Goal: Find specific page/section: Find specific page/section

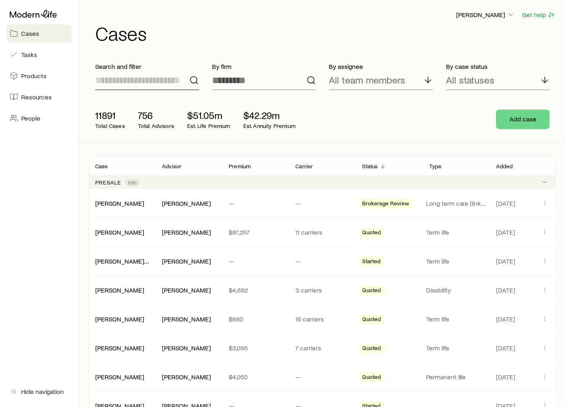
click at [170, 85] on input at bounding box center [147, 80] width 104 height 20
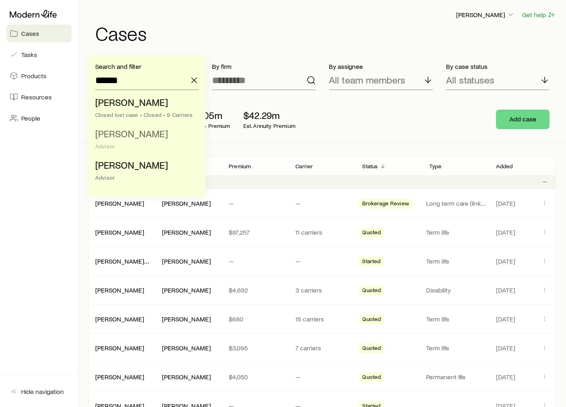
click at [139, 139] on span "[PERSON_NAME]" at bounding box center [131, 133] width 73 height 12
type input "**********"
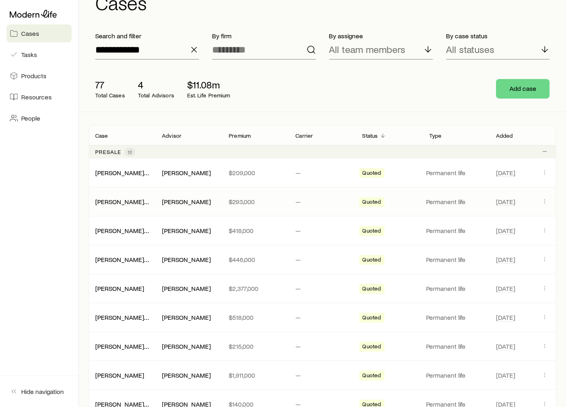
scroll to position [60, 0]
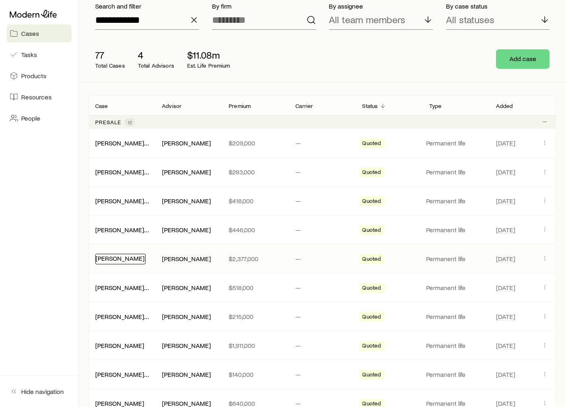
click at [122, 258] on link "[PERSON_NAME]" at bounding box center [120, 258] width 49 height 8
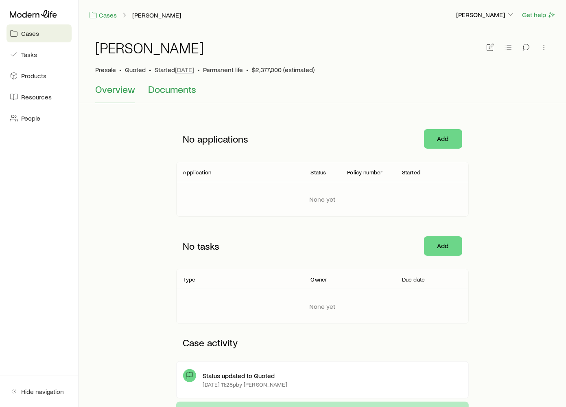
click at [182, 98] on button "Documents" at bounding box center [172, 93] width 48 height 20
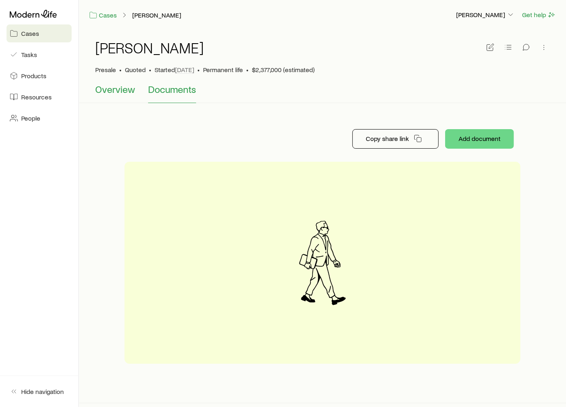
click at [116, 99] on button "Overview" at bounding box center [115, 93] width 40 height 20
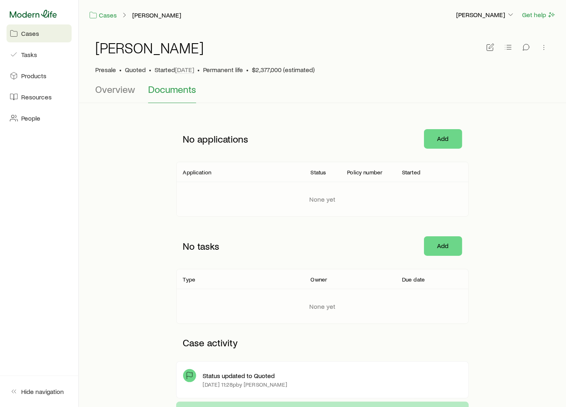
click at [33, 11] on icon at bounding box center [33, 14] width 47 height 8
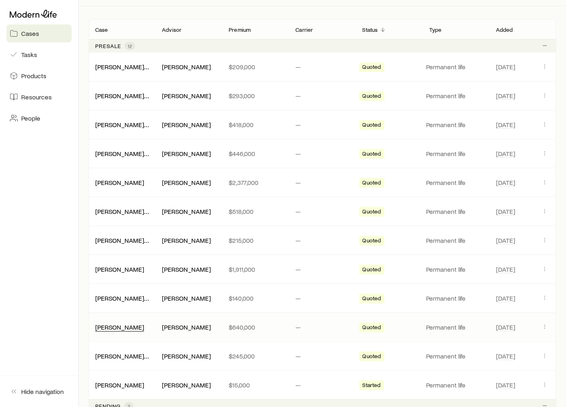
scroll to position [136, 0]
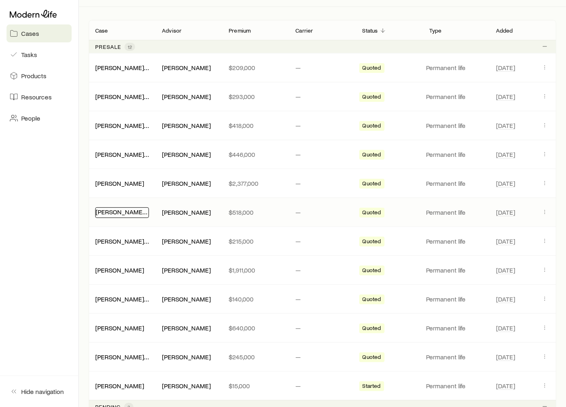
click at [124, 208] on link "[PERSON_NAME] & [PERSON_NAME]" at bounding box center [148, 212] width 105 height 8
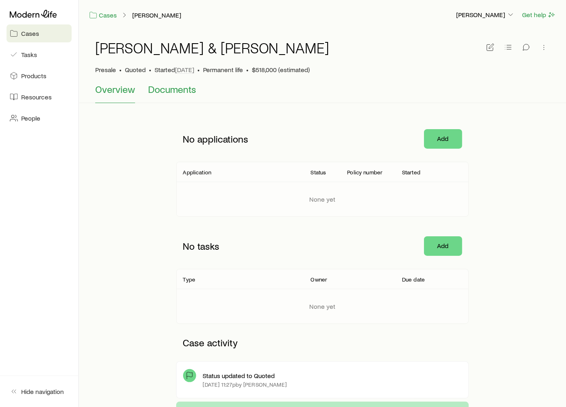
click at [175, 91] on span "Documents" at bounding box center [172, 88] width 48 height 11
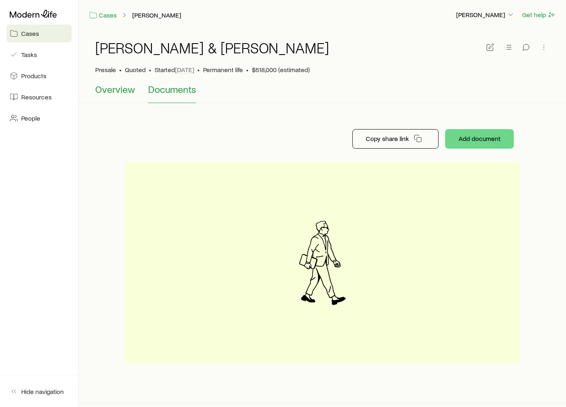
click at [112, 93] on span "Overview" at bounding box center [115, 88] width 40 height 11
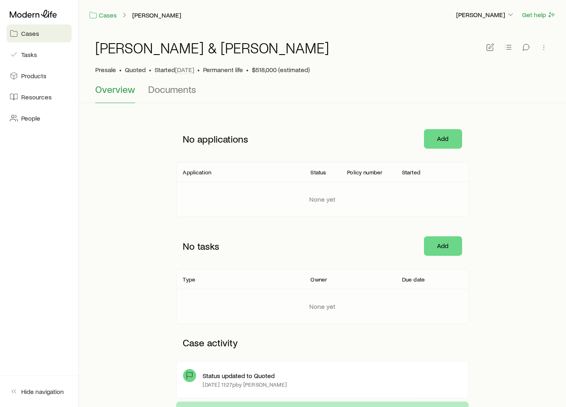
click at [41, 19] on div at bounding box center [39, 14] width 65 height 15
